Goal: Information Seeking & Learning: Learn about a topic

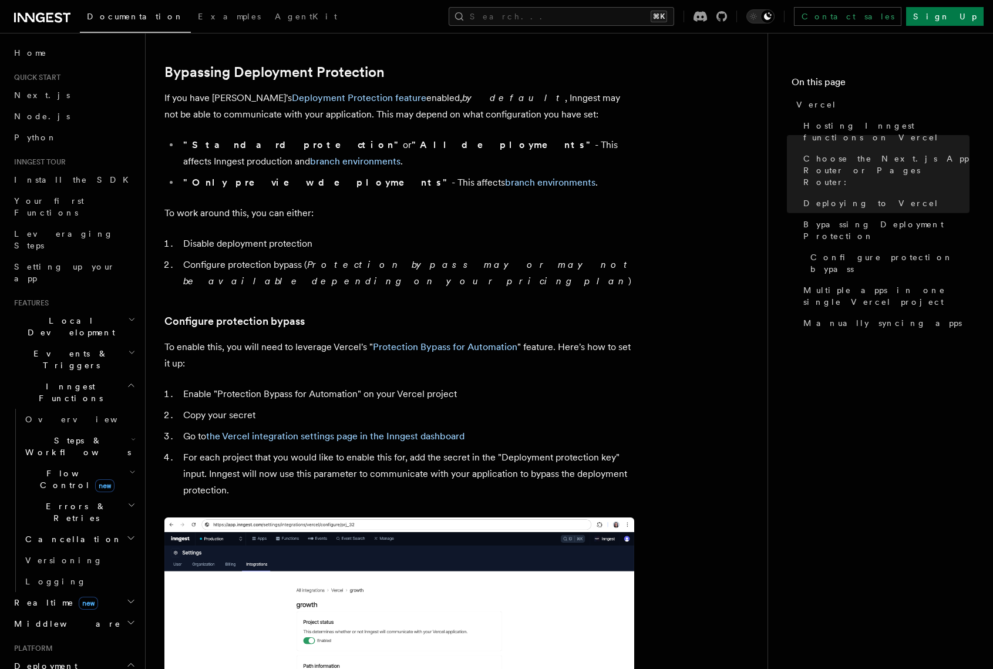
scroll to position [868, 0]
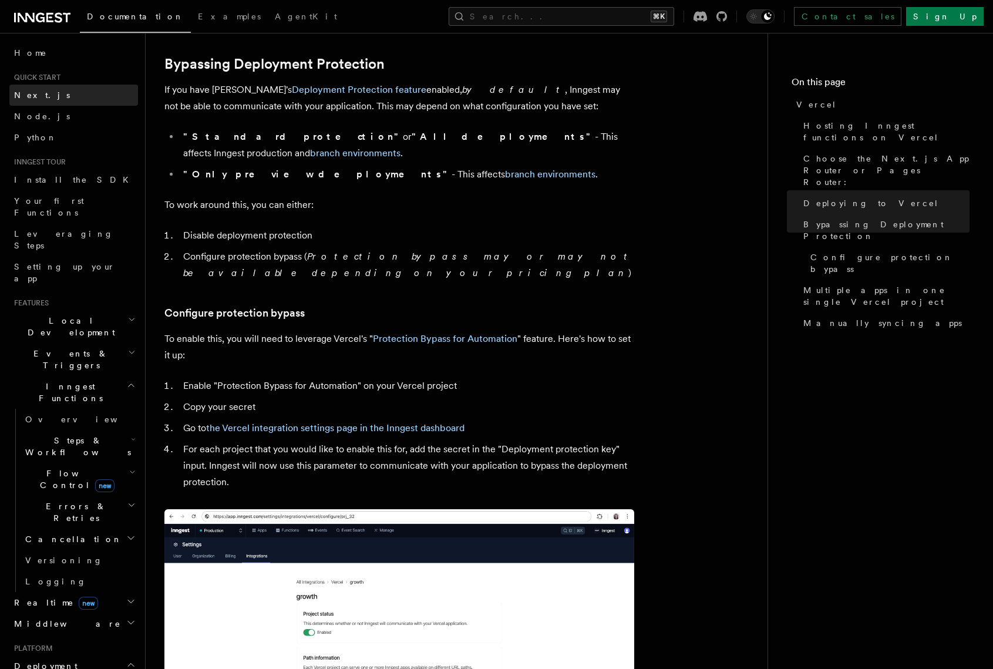
click at [27, 98] on span "Next.js" at bounding box center [42, 94] width 56 height 9
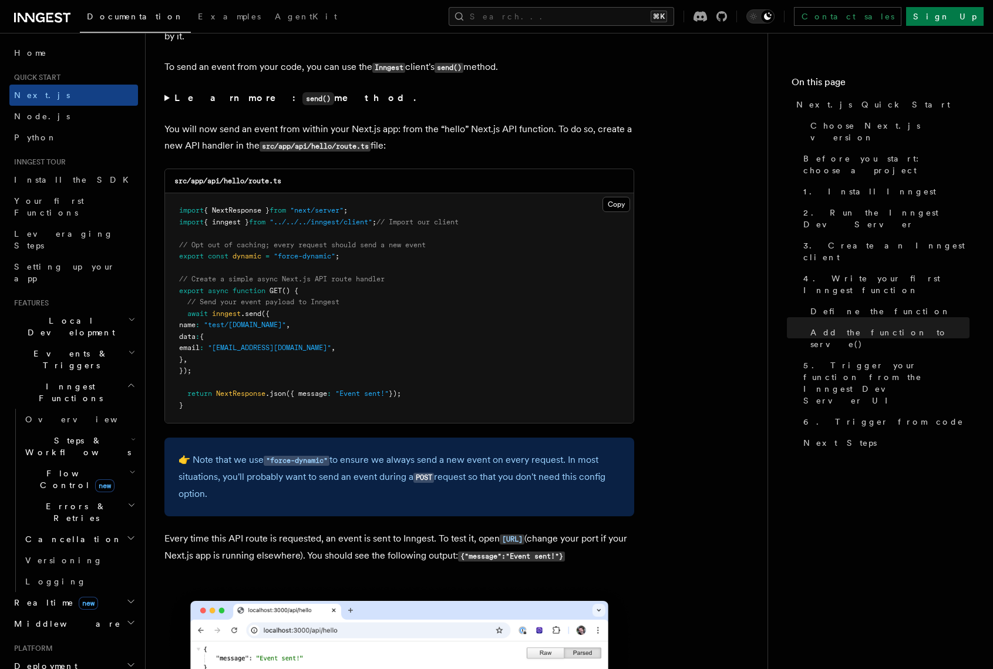
scroll to position [6081, 0]
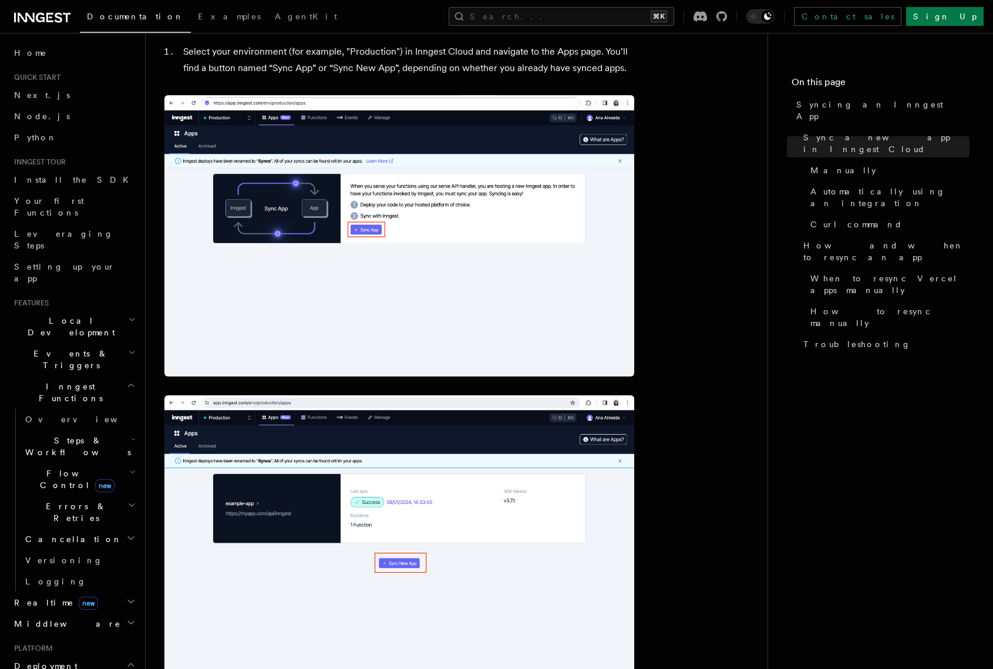
scroll to position [295, 0]
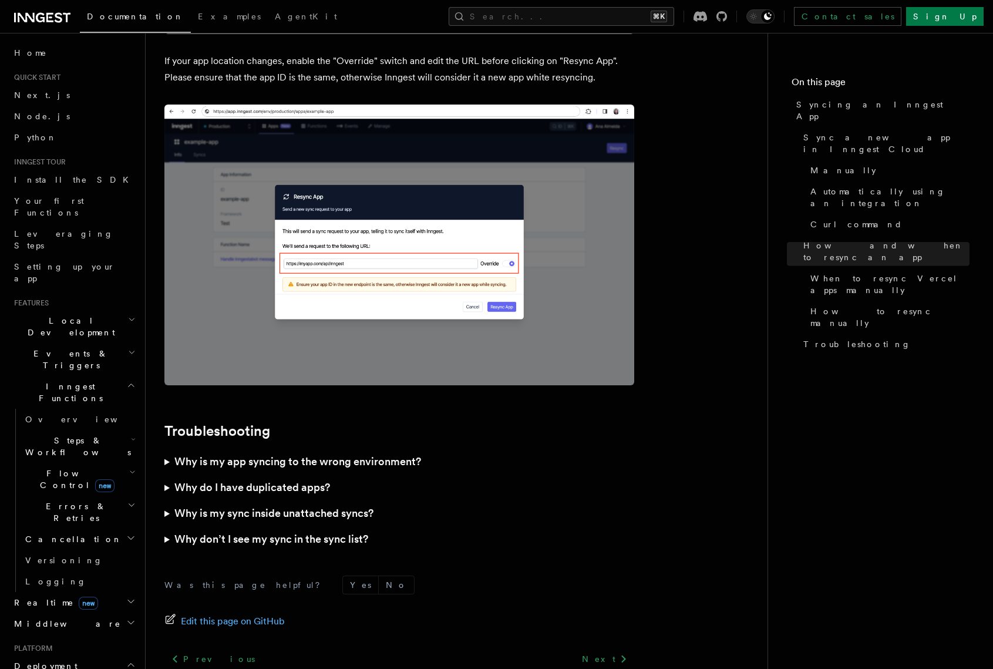
scroll to position [3231, 0]
